Goal: Task Accomplishment & Management: Manage account settings

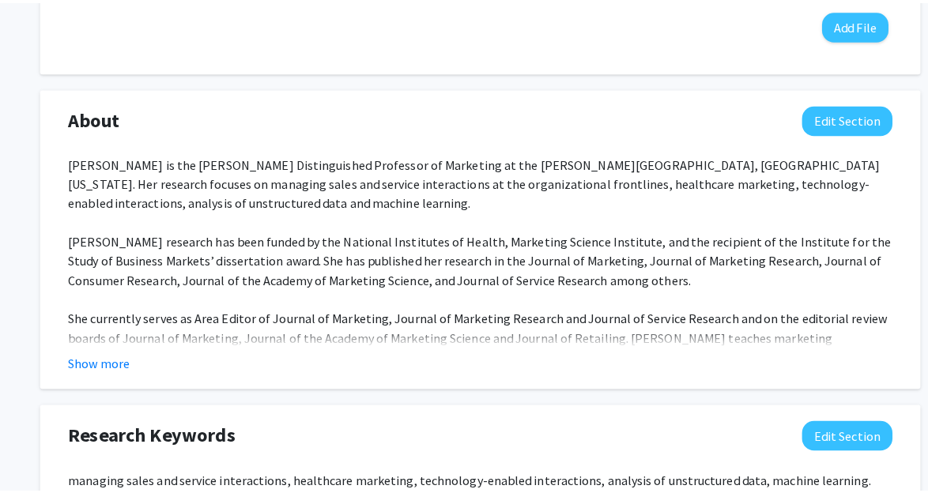
scroll to position [644, 0]
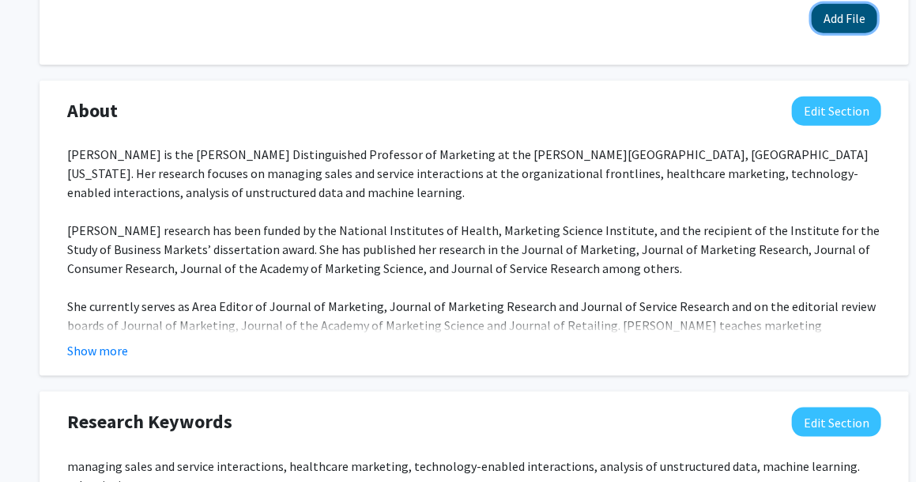
click at [852, 9] on button "Add File" at bounding box center [845, 18] width 66 height 29
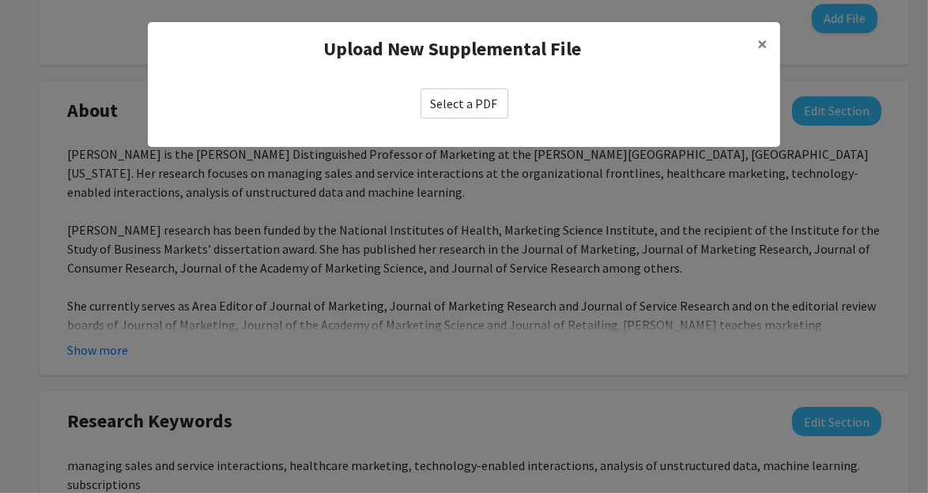
click at [484, 98] on label "Select a PDF" at bounding box center [465, 104] width 88 height 30
click at [0, 0] on input "Select a PDF" at bounding box center [0, 0] width 0 height 0
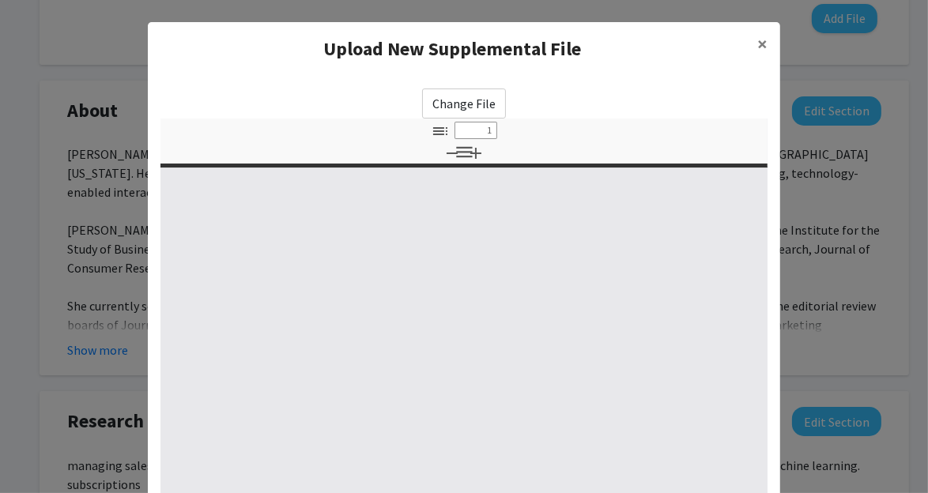
select select "custom"
type input "0"
select select "custom"
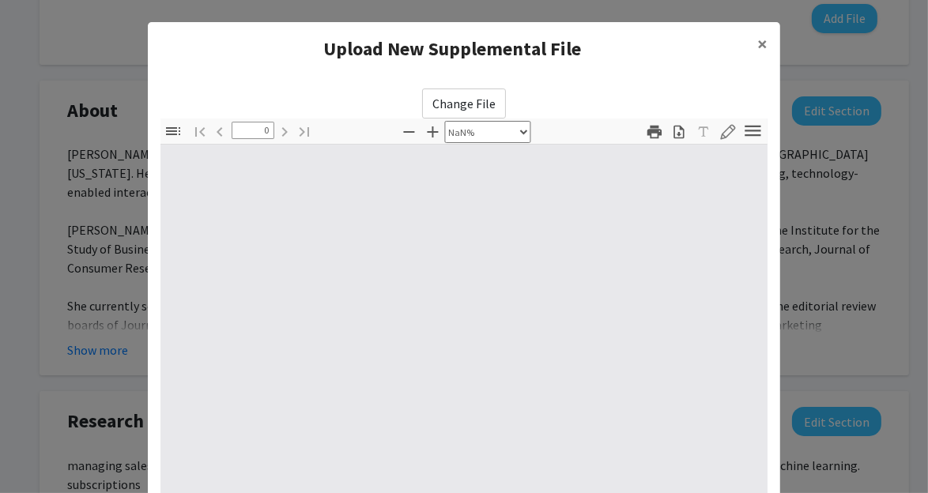
type input "1"
select select "auto"
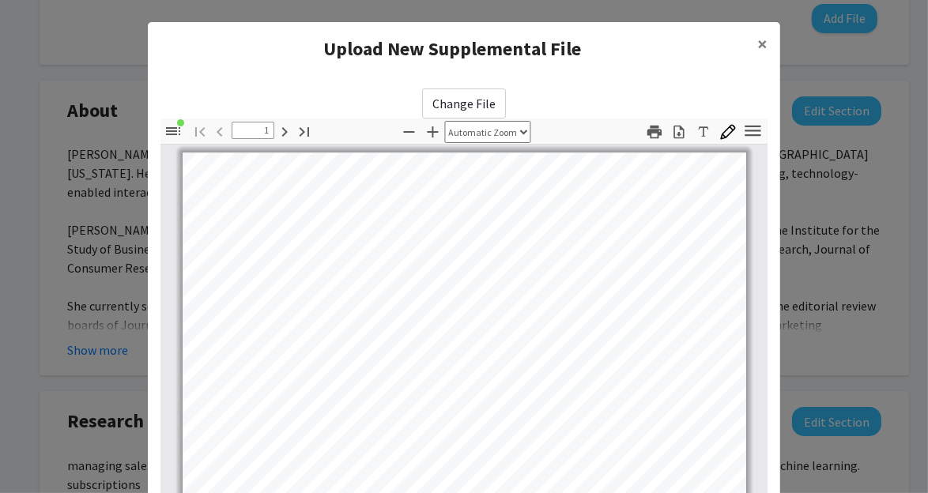
scroll to position [0, 0]
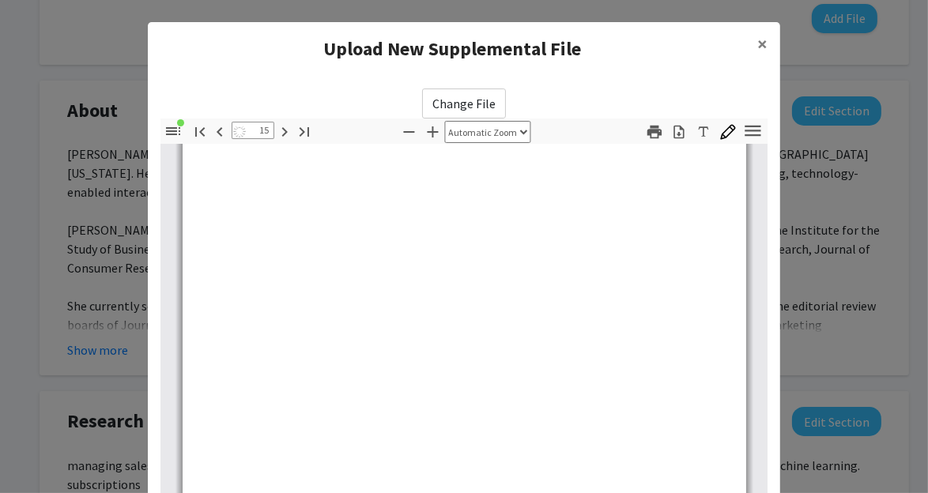
type input "16"
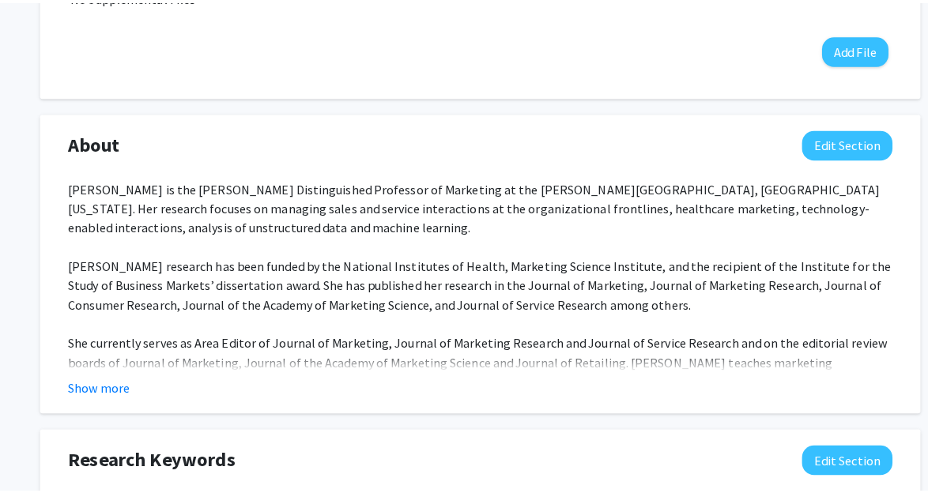
scroll to position [616, 0]
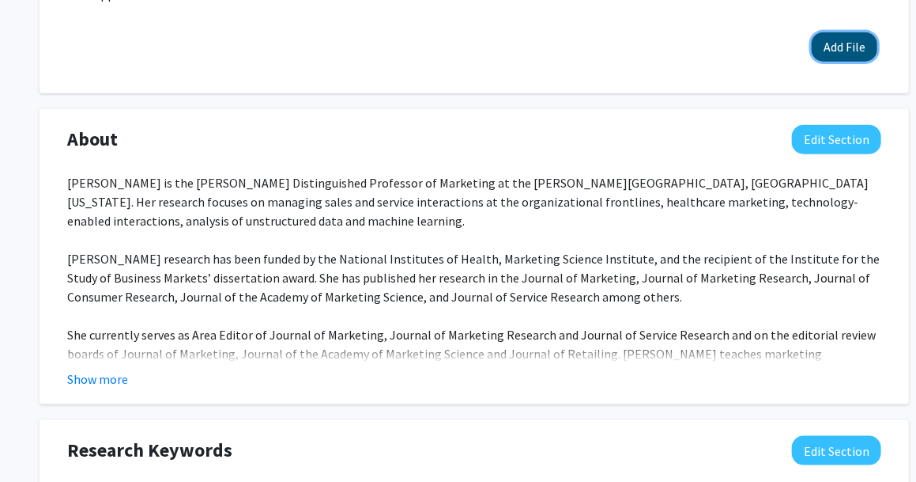
click at [855, 58] on button "Add File" at bounding box center [845, 46] width 66 height 29
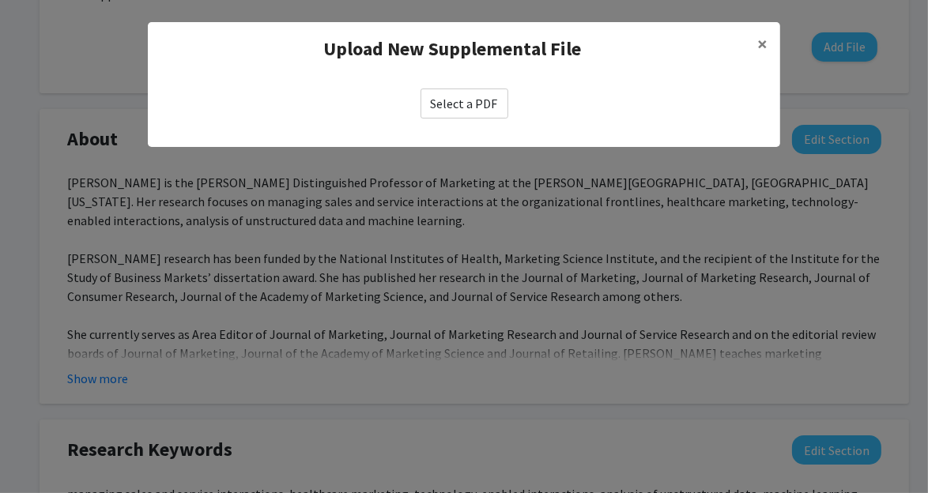
click at [480, 101] on label "Select a PDF" at bounding box center [465, 104] width 88 height 30
click at [0, 0] on input "Select a PDF" at bounding box center [0, 0] width 0 height 0
select select "custom"
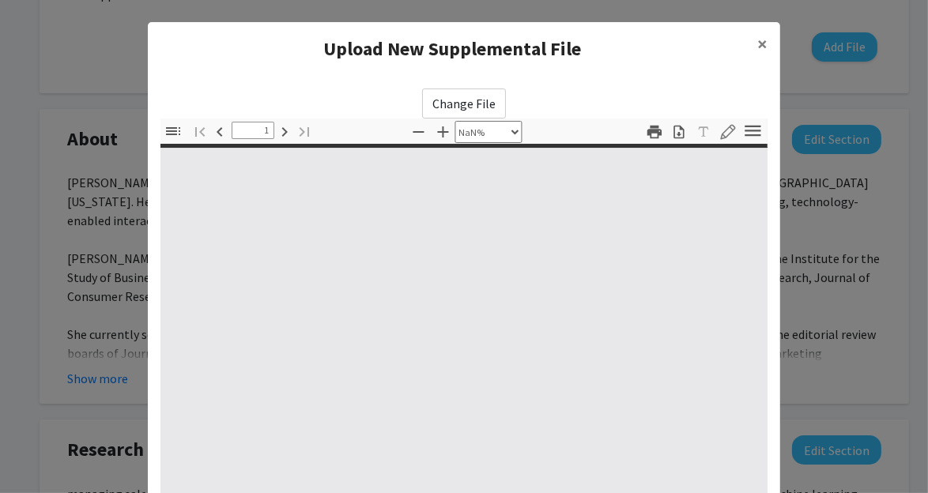
type input "0"
select select "custom"
type input "1"
select select "auto"
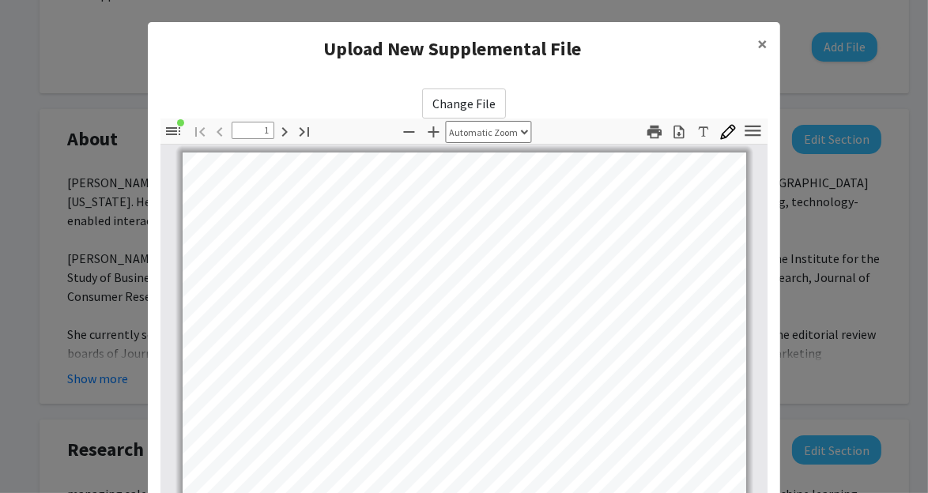
scroll to position [0, 0]
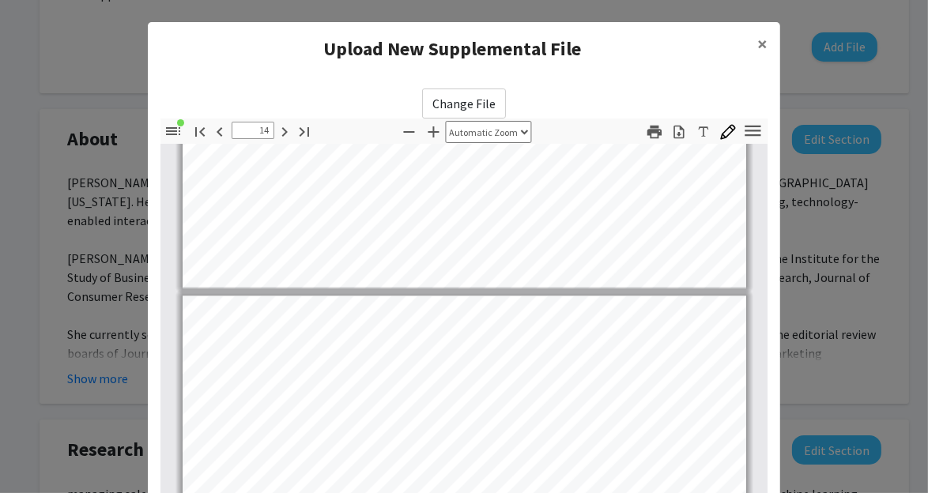
type input "15"
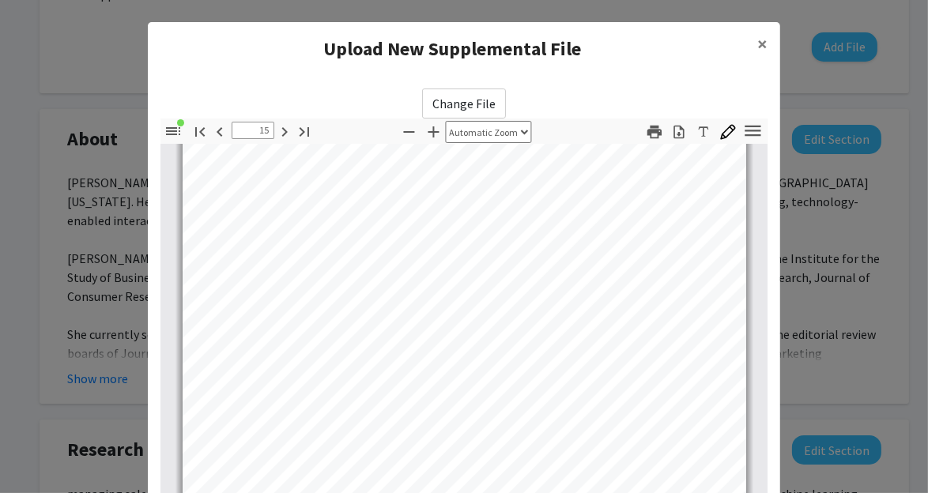
scroll to position [32, 0]
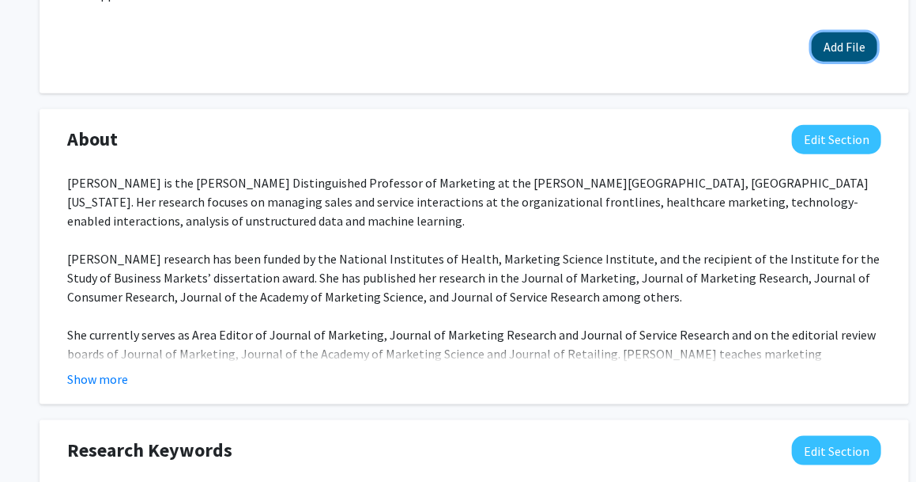
click at [834, 43] on button "Add File" at bounding box center [845, 46] width 66 height 29
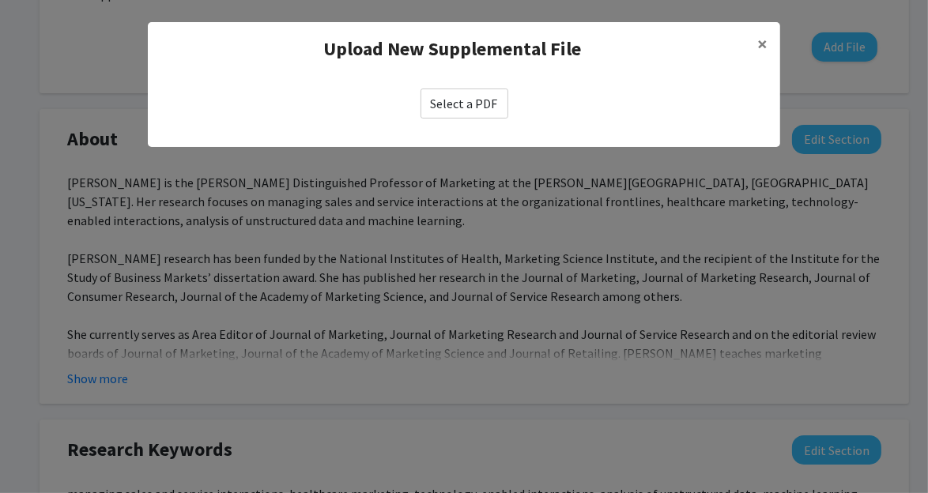
click at [467, 104] on label "Select a PDF" at bounding box center [465, 104] width 88 height 30
click at [0, 0] on input "Select a PDF" at bounding box center [0, 0] width 0 height 0
select select "custom"
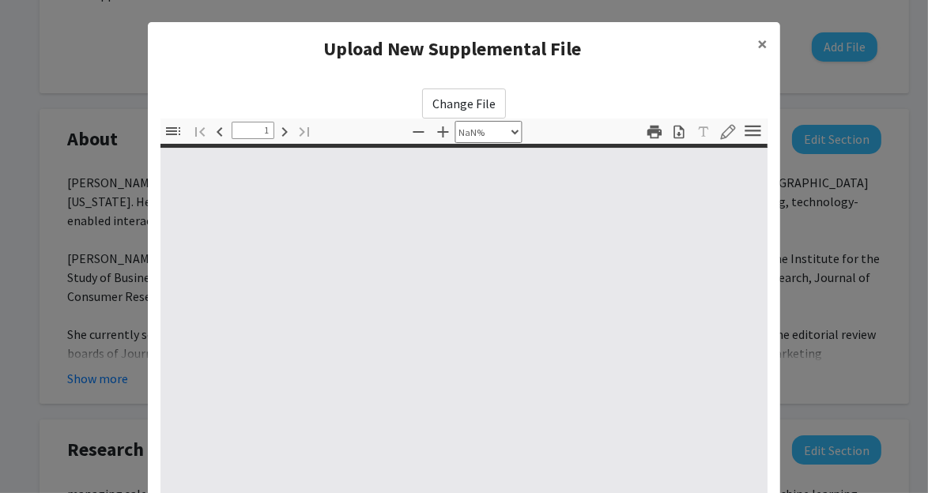
type input "0"
select select "custom"
type input "1"
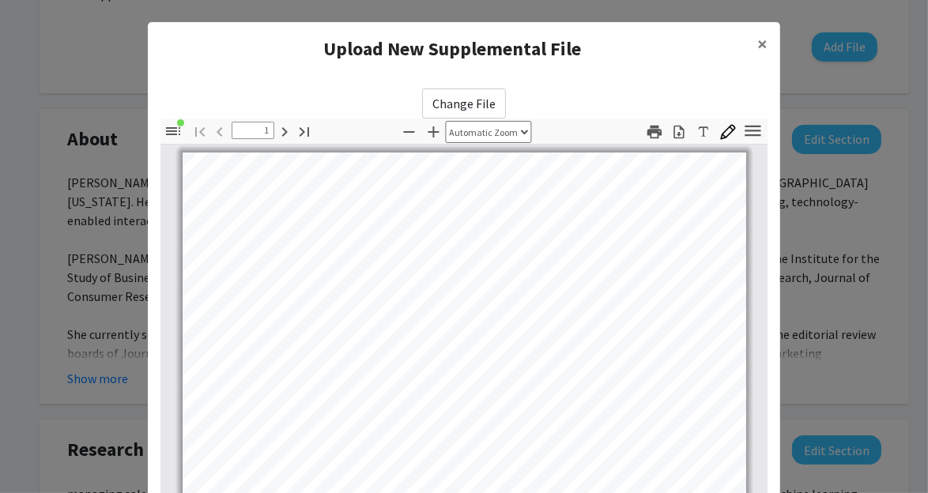
scroll to position [0, 0]
click at [509, 134] on select "Automatic Zoom Actual Size Page Fit Page Width 50% 100% 125% 150% 200% 300% 400…" at bounding box center [489, 132] width 86 height 22
select select "0.5"
click at [446, 121] on select "Automatic Zoom Actual Size Page Fit Page Width 50% 100% 125% 150% 200% 300% 400…" at bounding box center [489, 132] width 86 height 22
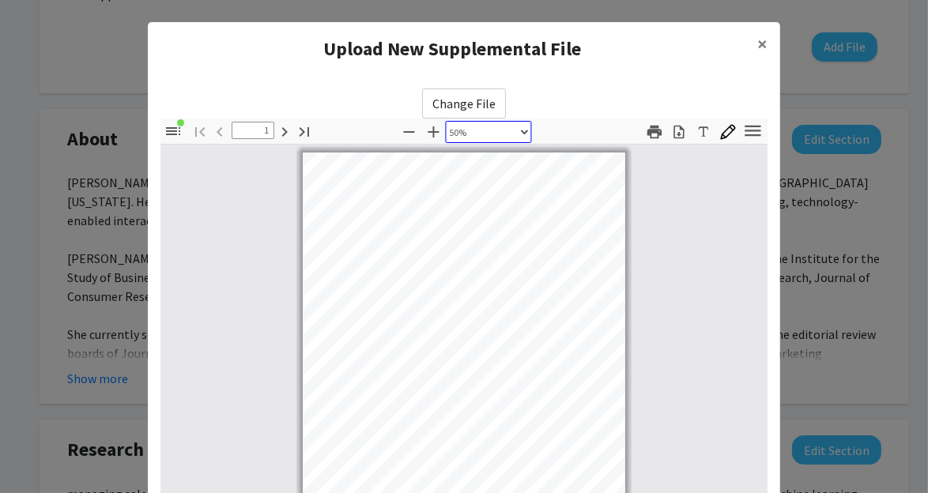
scroll to position [3, 0]
drag, startPoint x: 651, startPoint y: 51, endPoint x: 516, endPoint y: 40, distance: 134.9
click at [587, 1] on modal-container "Upload New Supplemental File × Change File Thumbnails Document Outline Attachme…" at bounding box center [464, 246] width 928 height 493
drag, startPoint x: 322, startPoint y: 40, endPoint x: 229, endPoint y: 46, distance: 93.5
click at [229, 46] on h4 "Upload New Supplemental File" at bounding box center [453, 49] width 584 height 28
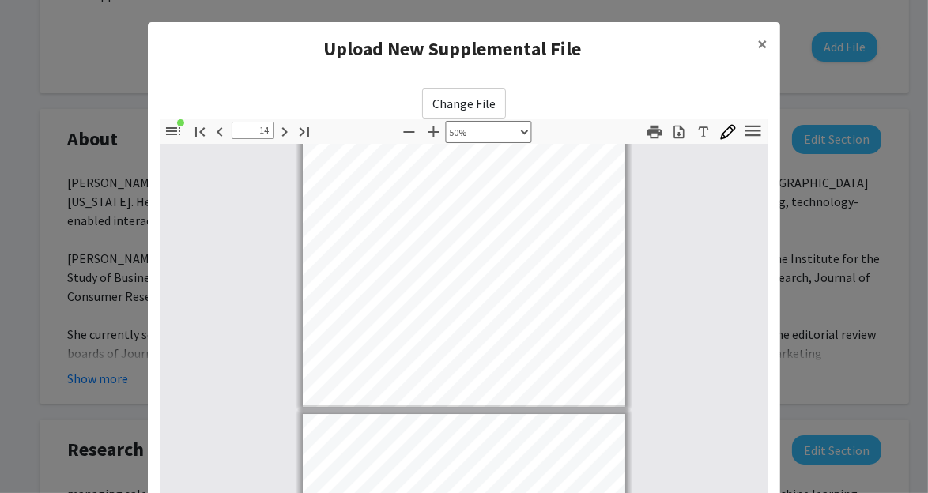
type input "15"
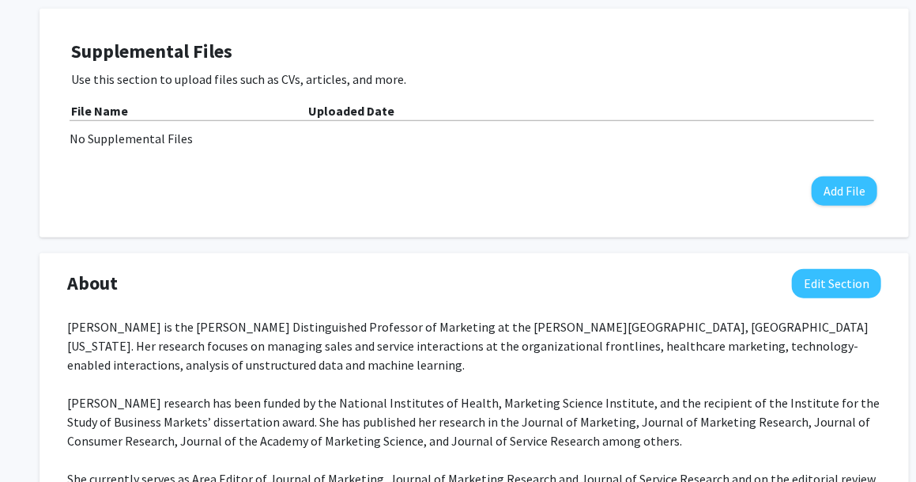
scroll to position [474, 0]
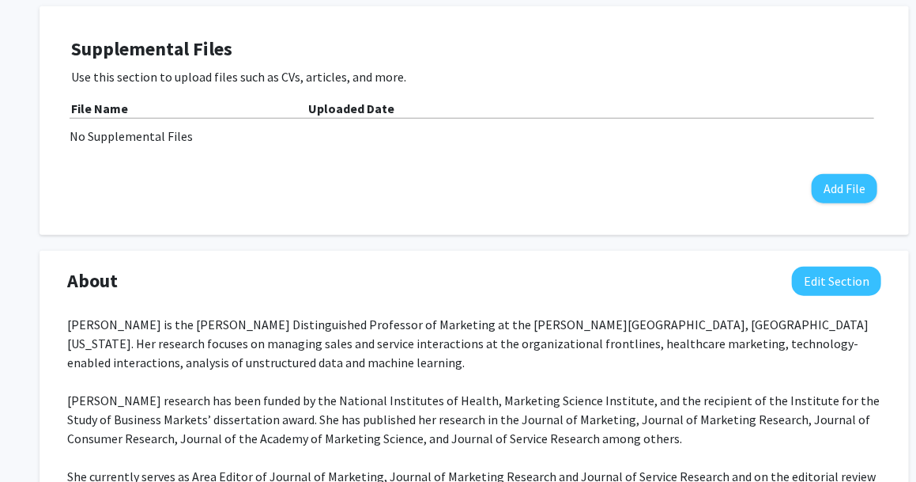
click at [472, 123] on div "File Name Uploaded Date No Supplemental Files" at bounding box center [474, 122] width 806 height 47
